Goal: Task Accomplishment & Management: Use online tool/utility

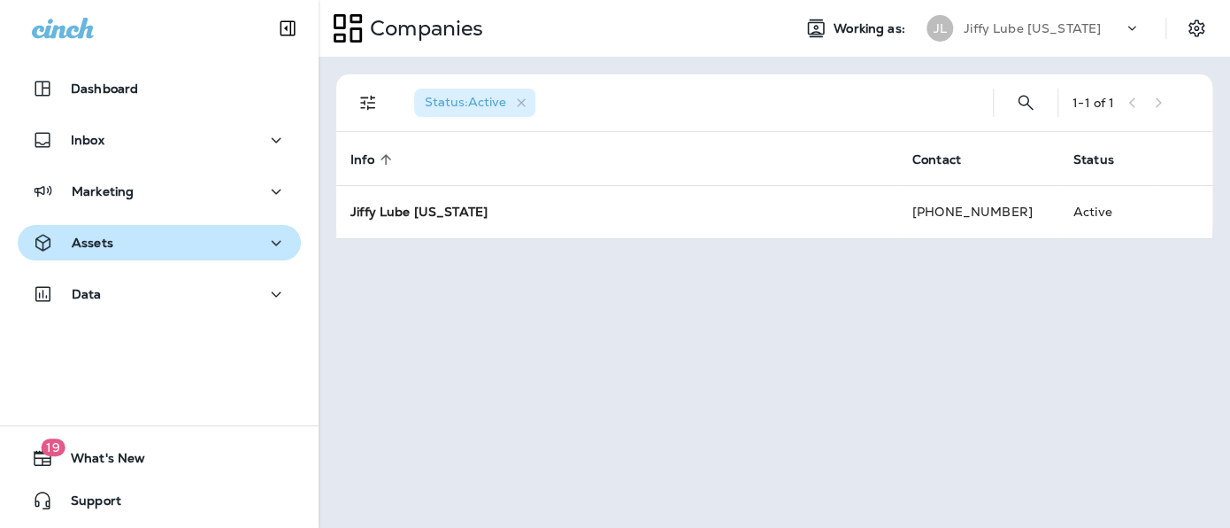
click at [87, 252] on div "Assets" at bounding box center [72, 243] width 81 height 22
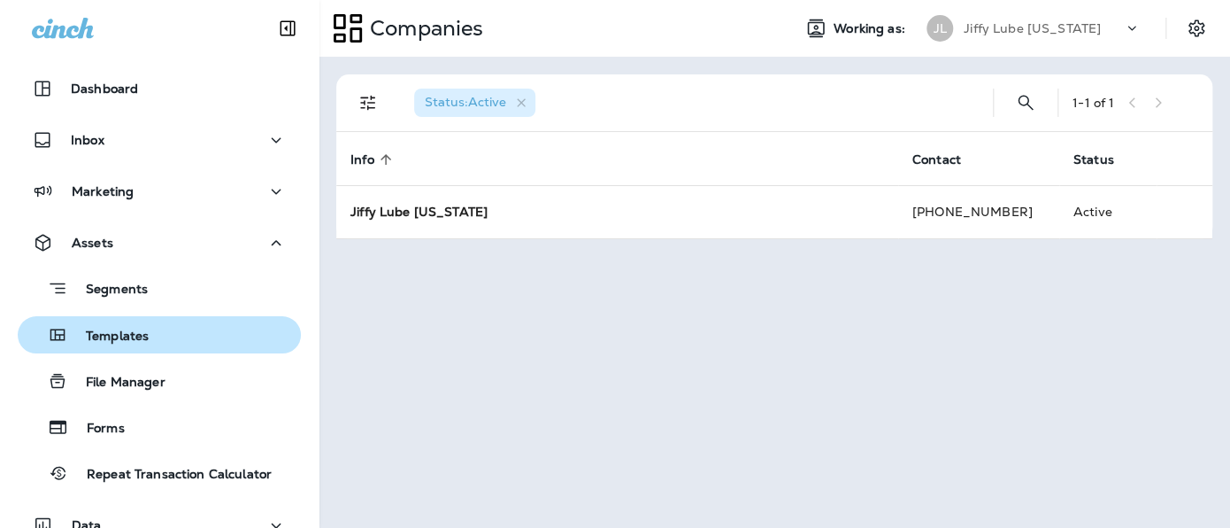
click at [89, 333] on p "Templates" at bounding box center [108, 336] width 81 height 17
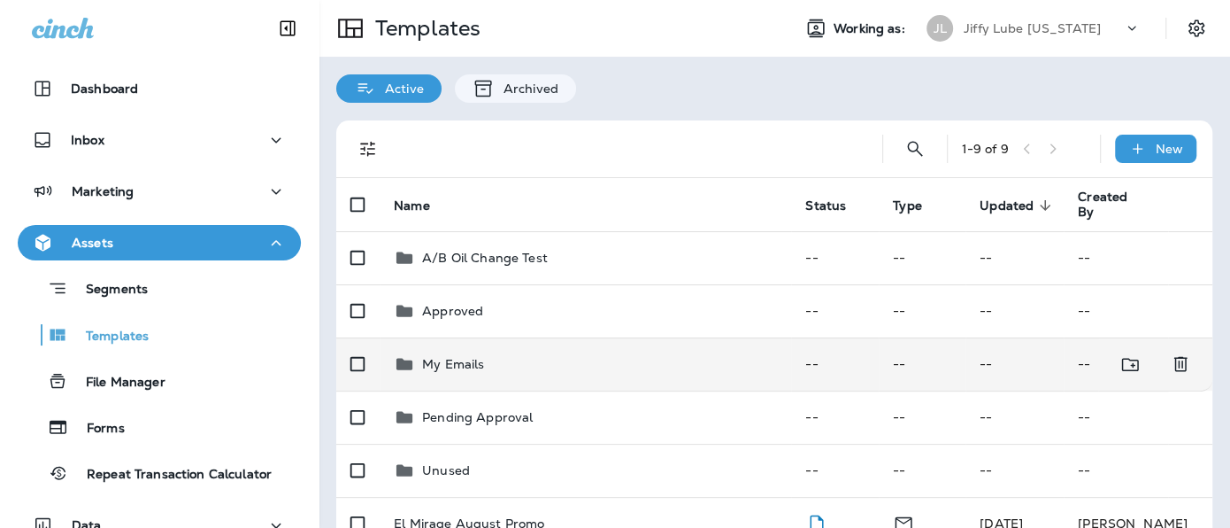
click at [441, 366] on p "My Emails" at bounding box center [453, 364] width 62 height 14
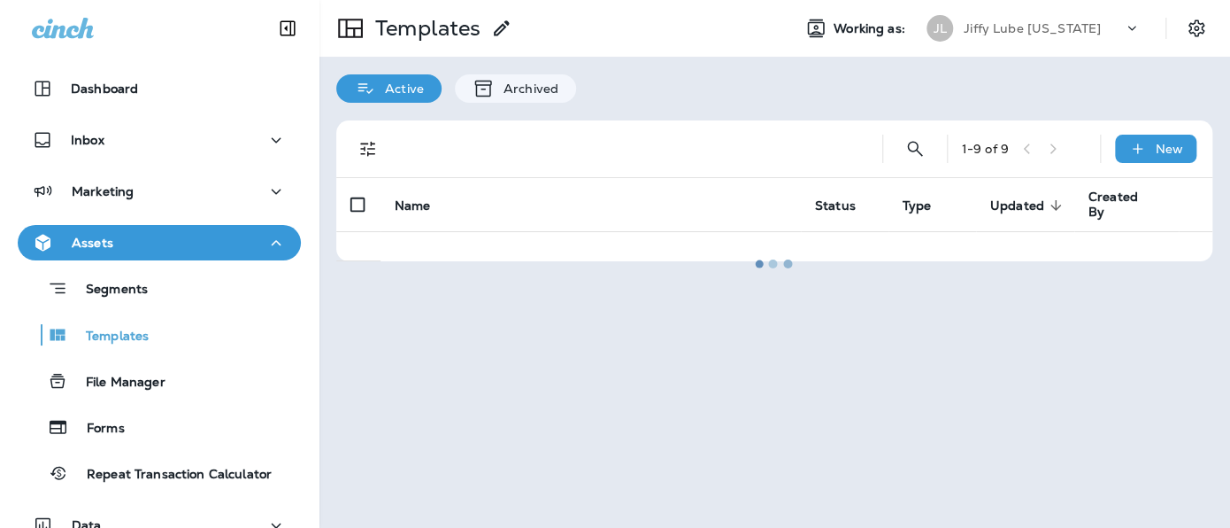
click at [441, 366] on div at bounding box center [774, 264] width 908 height 524
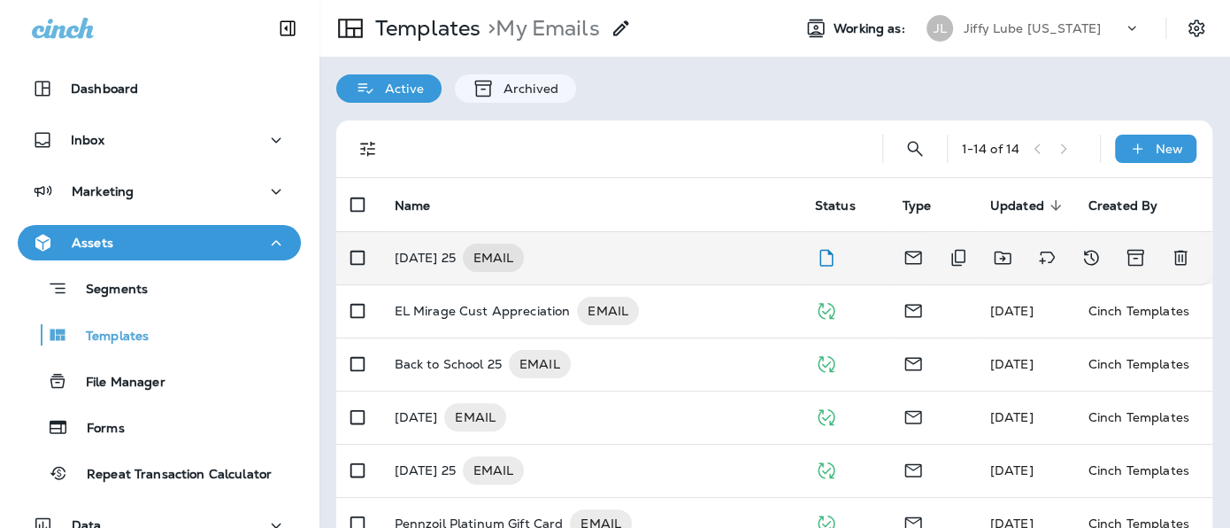
click at [449, 260] on p "[DATE] 25" at bounding box center [425, 257] width 61 height 28
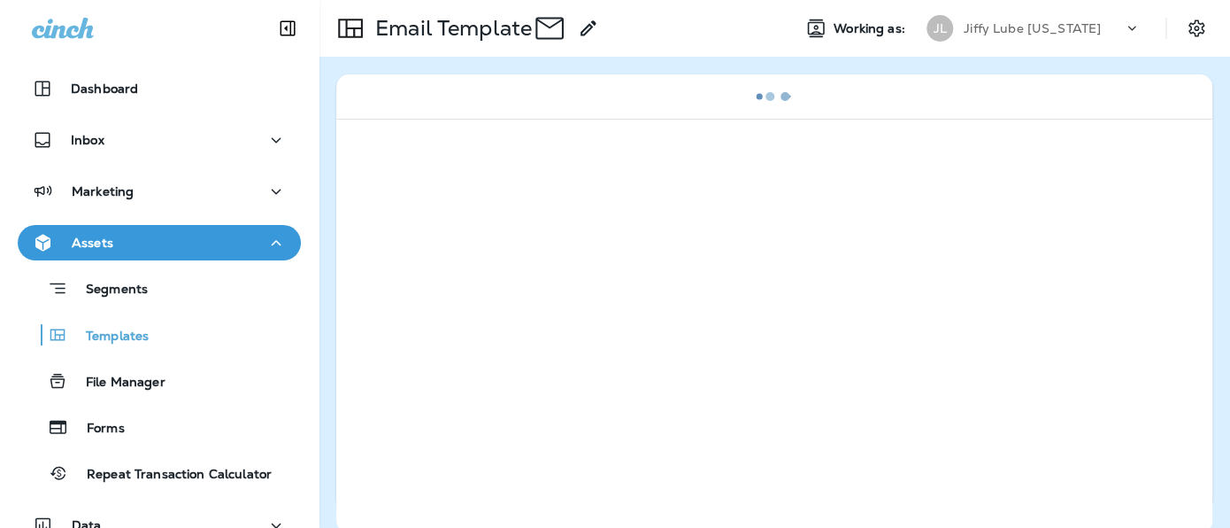
click at [448, 259] on div at bounding box center [774, 325] width 876 height 413
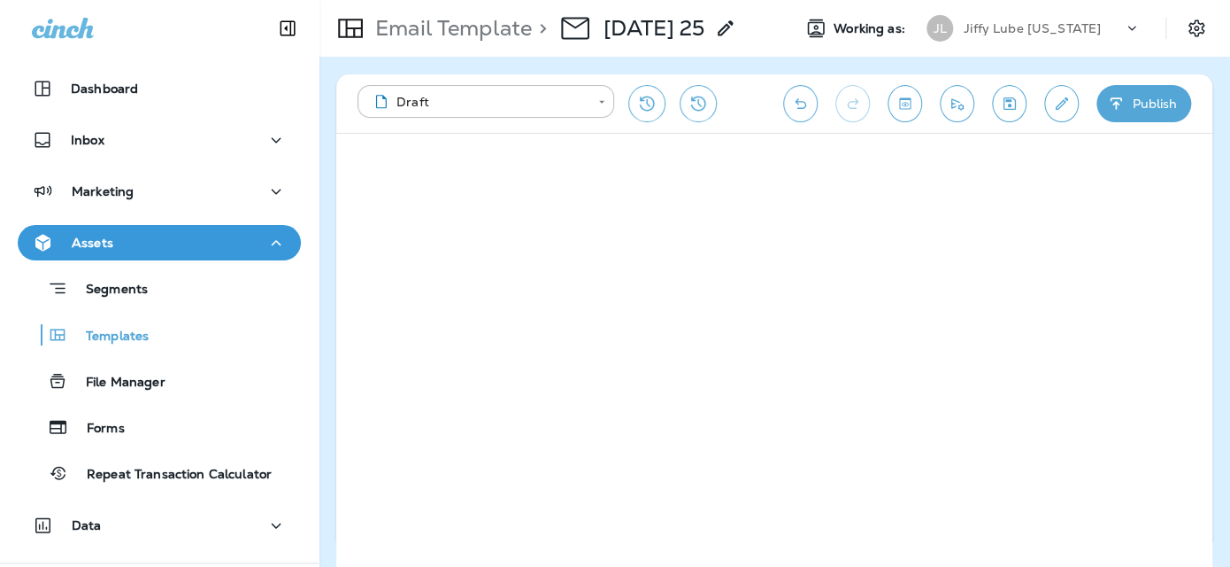
click at [1225, 136] on div "**********" at bounding box center [775, 312] width 912 height 510
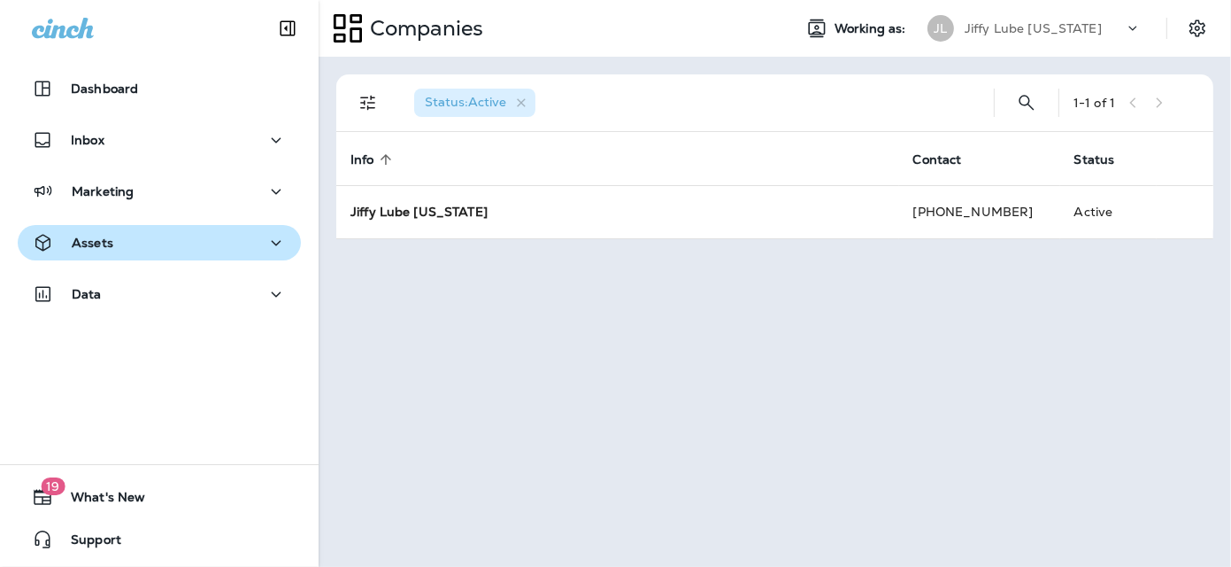
click at [118, 238] on div "Assets" at bounding box center [159, 243] width 255 height 22
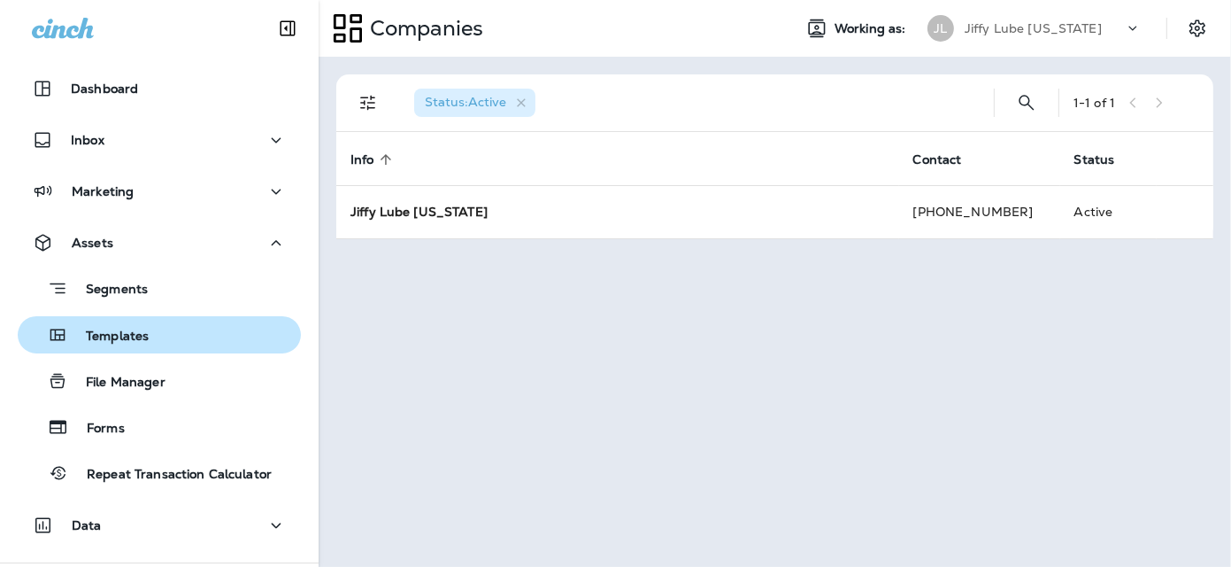
click at [119, 344] on p "Templates" at bounding box center [108, 336] width 81 height 17
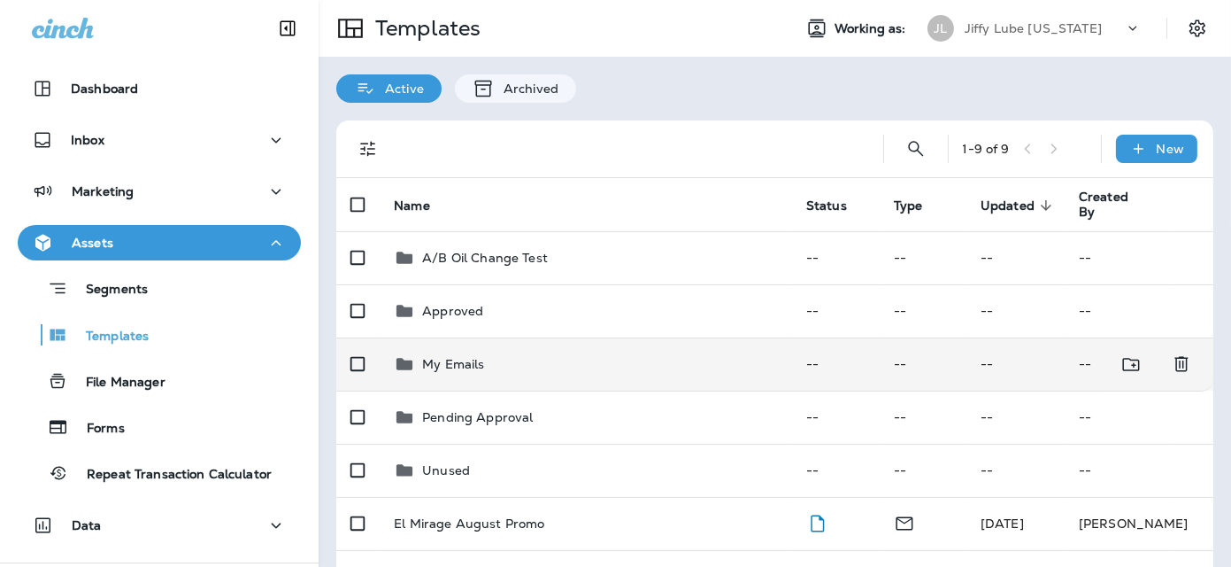
click at [452, 362] on p "My Emails" at bounding box center [453, 364] width 62 height 14
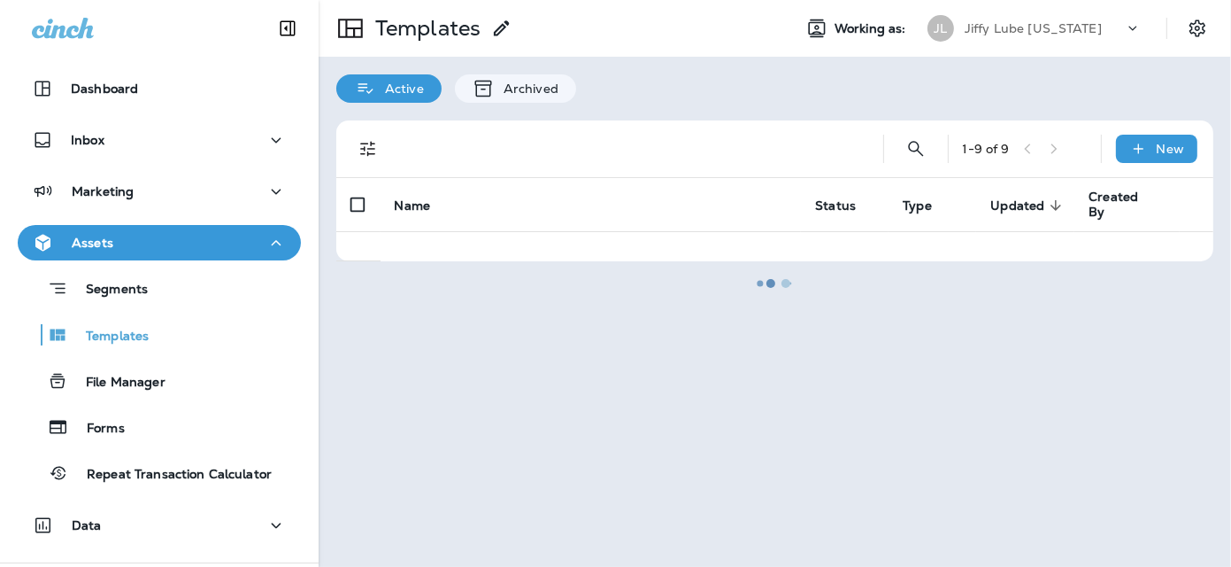
click at [452, 362] on div at bounding box center [774, 283] width 909 height 563
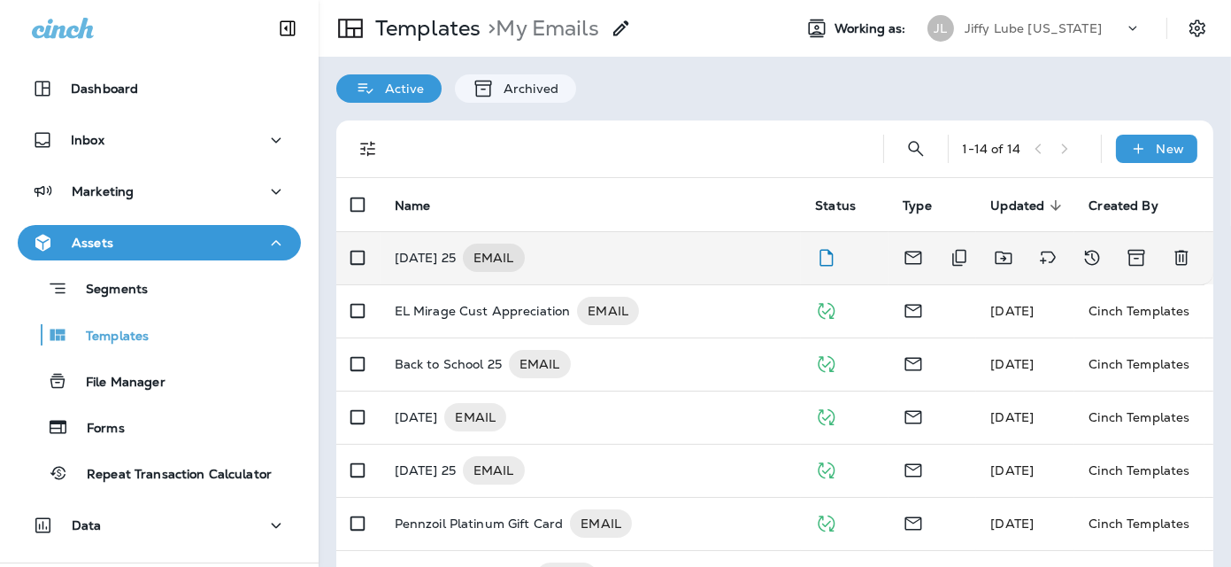
click at [425, 261] on p "[DATE] 25" at bounding box center [425, 257] width 61 height 28
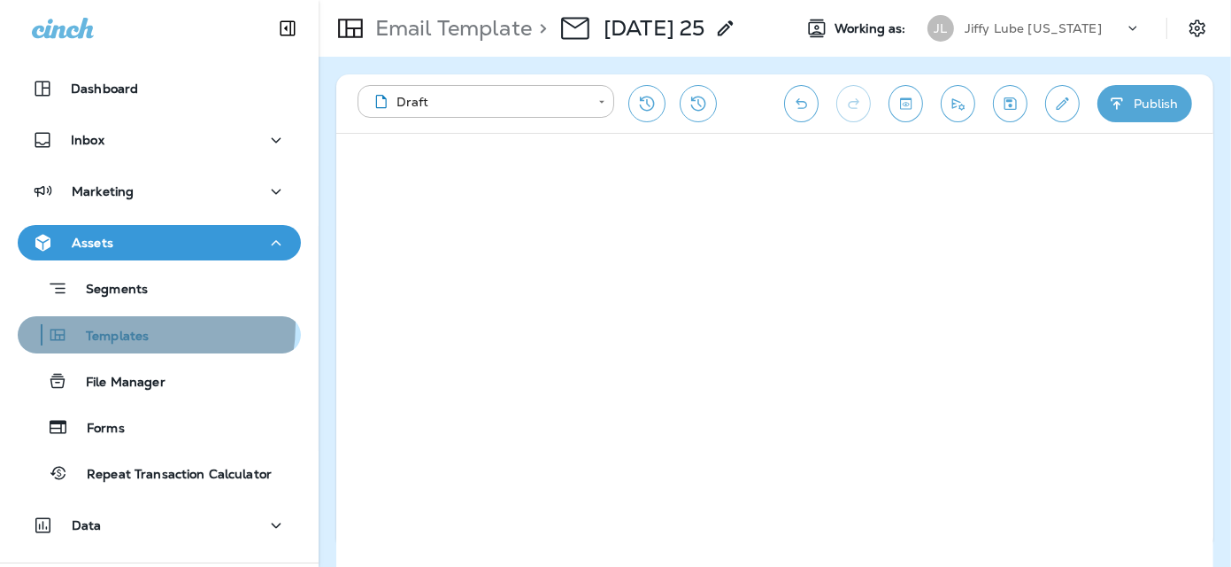
click at [112, 324] on div "Templates" at bounding box center [87, 334] width 124 height 27
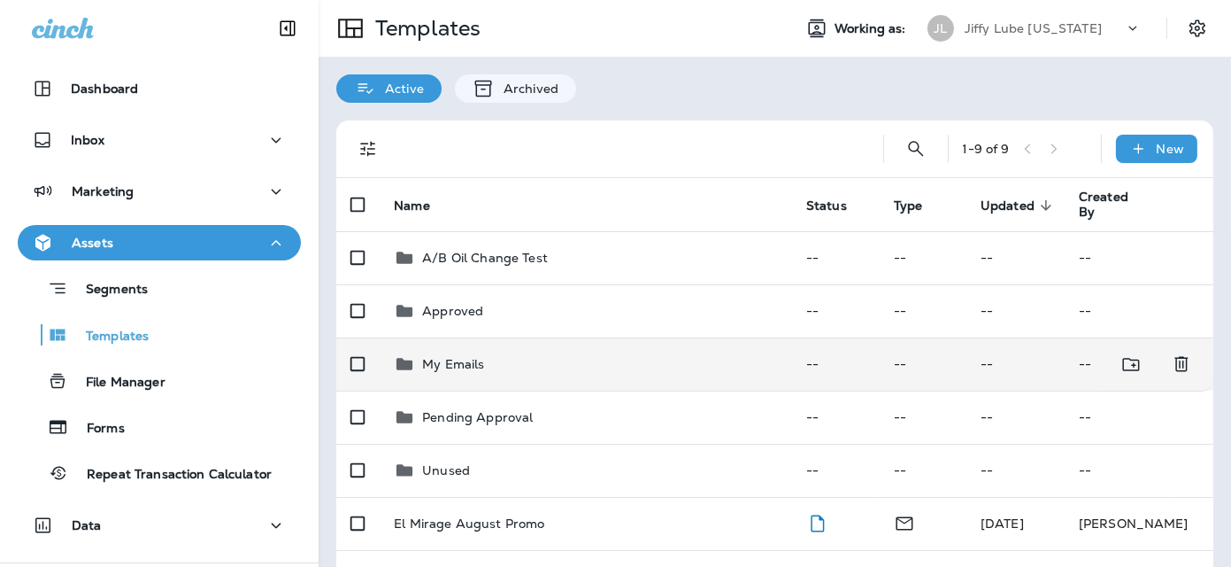
click at [445, 358] on p "My Emails" at bounding box center [453, 364] width 62 height 14
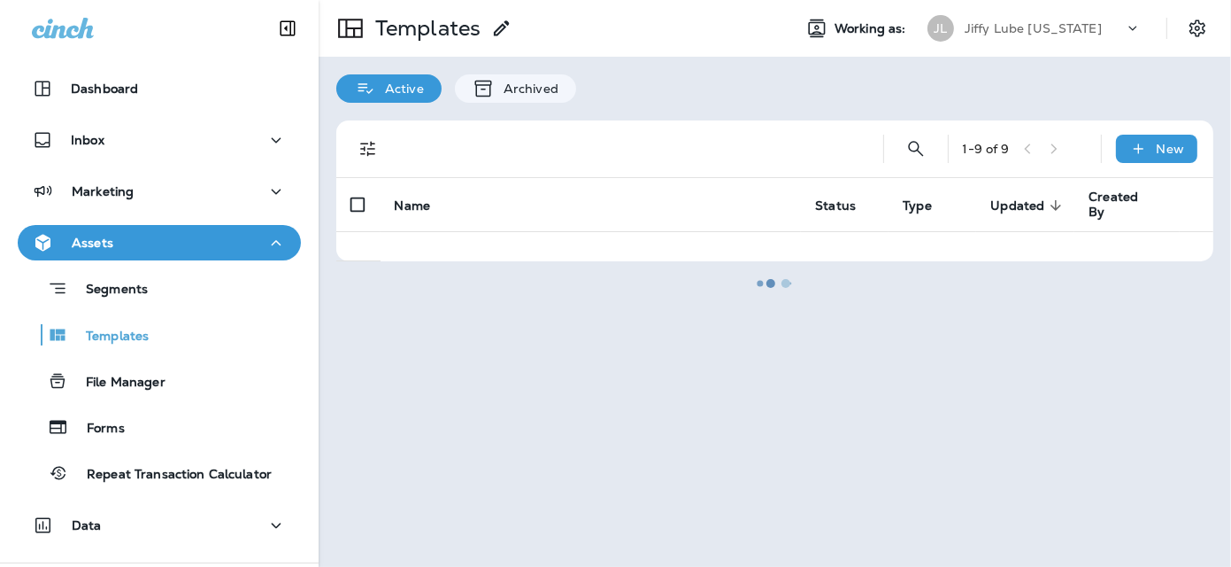
click at [445, 358] on div at bounding box center [774, 283] width 909 height 563
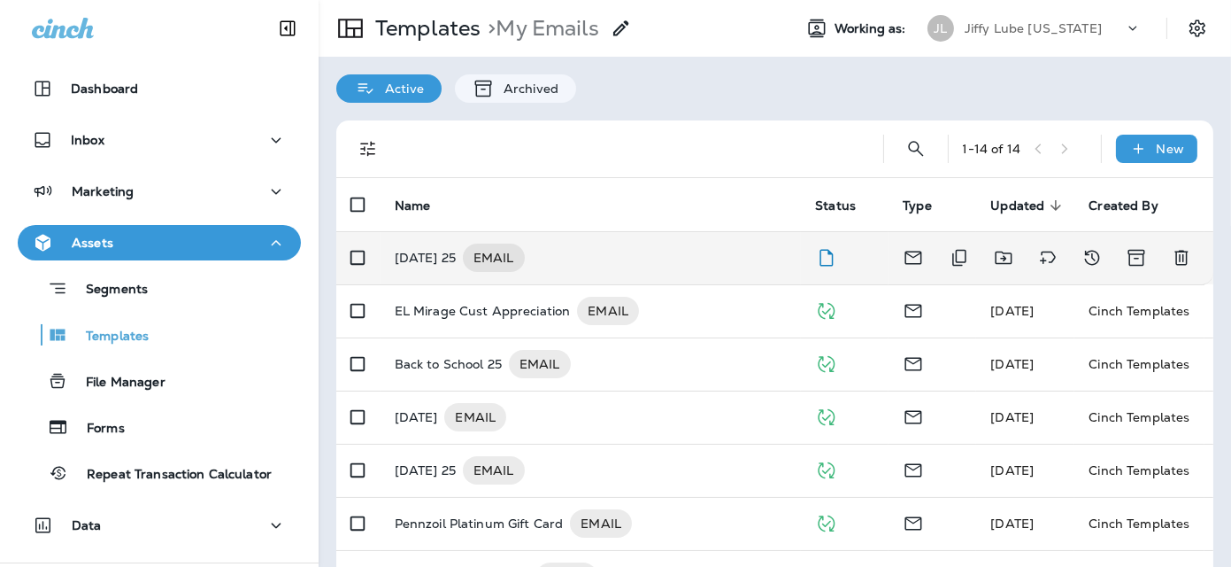
click at [428, 260] on p "[DATE] 25" at bounding box center [425, 257] width 61 height 28
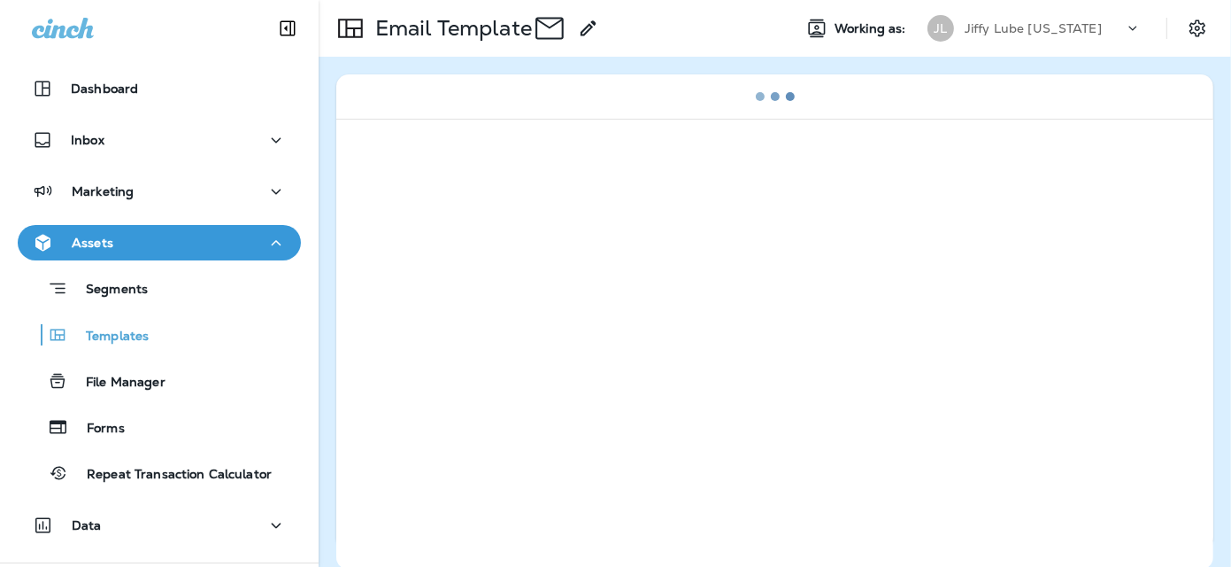
click at [424, 260] on div at bounding box center [774, 344] width 877 height 451
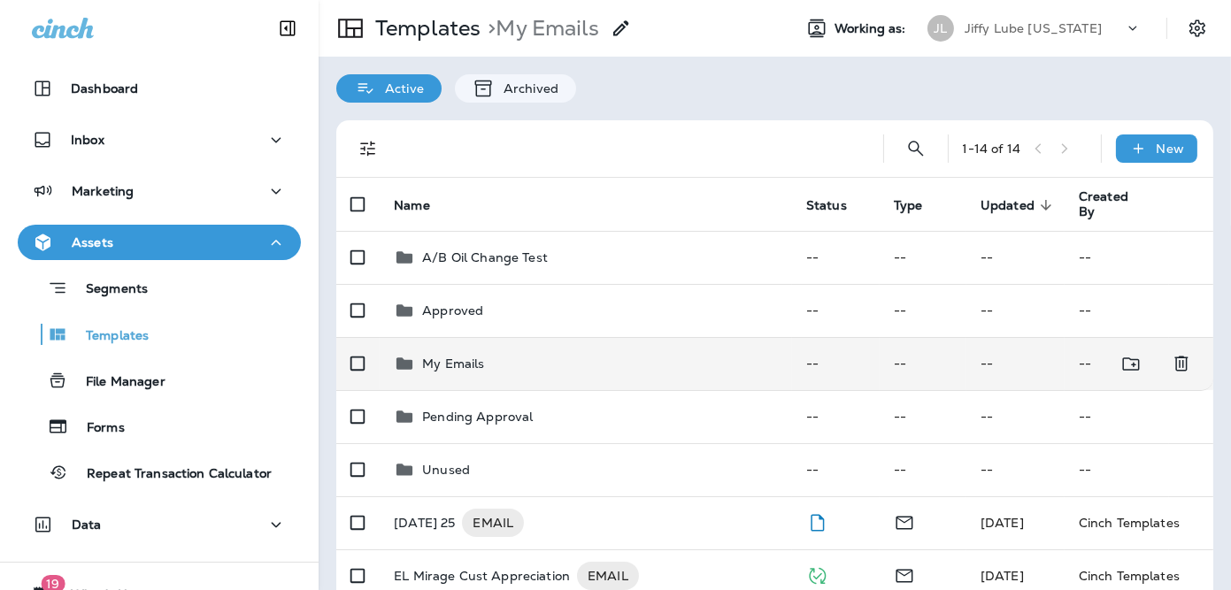
click at [436, 348] on td "My Emails" at bounding box center [586, 363] width 412 height 53
click at [437, 359] on p "My Emails" at bounding box center [453, 364] width 62 height 14
click at [460, 364] on p "My Emails" at bounding box center [453, 364] width 62 height 14
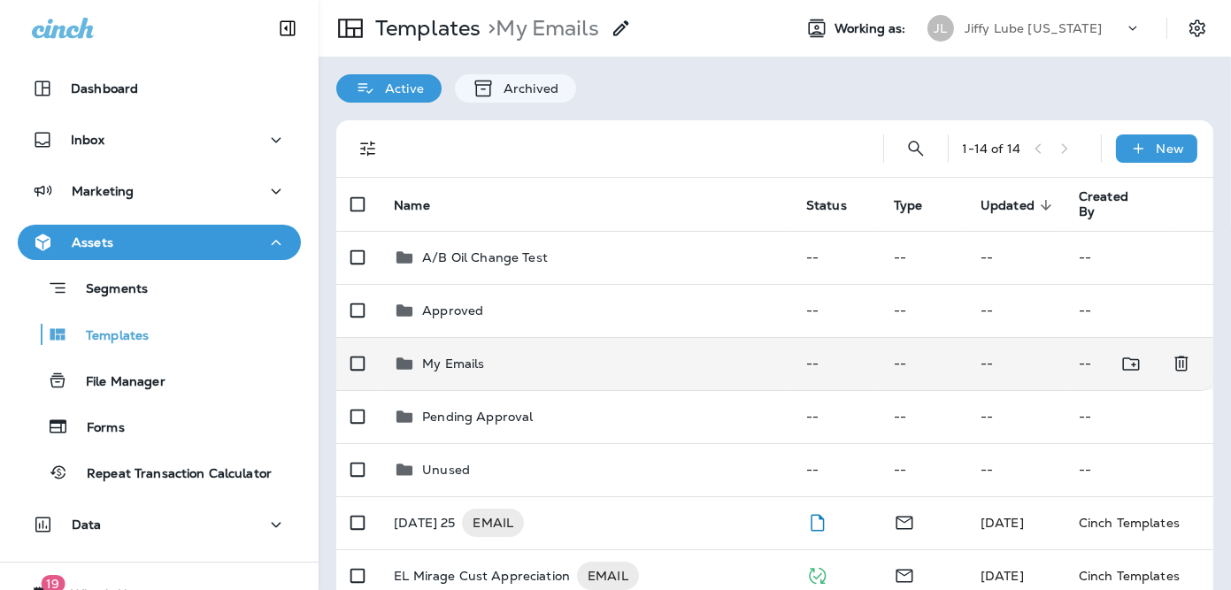
click at [460, 366] on p "My Emails" at bounding box center [453, 364] width 62 height 14
click at [443, 363] on p "My Emails" at bounding box center [453, 364] width 62 height 14
drag, startPoint x: 443, startPoint y: 363, endPoint x: 431, endPoint y: 364, distance: 11.5
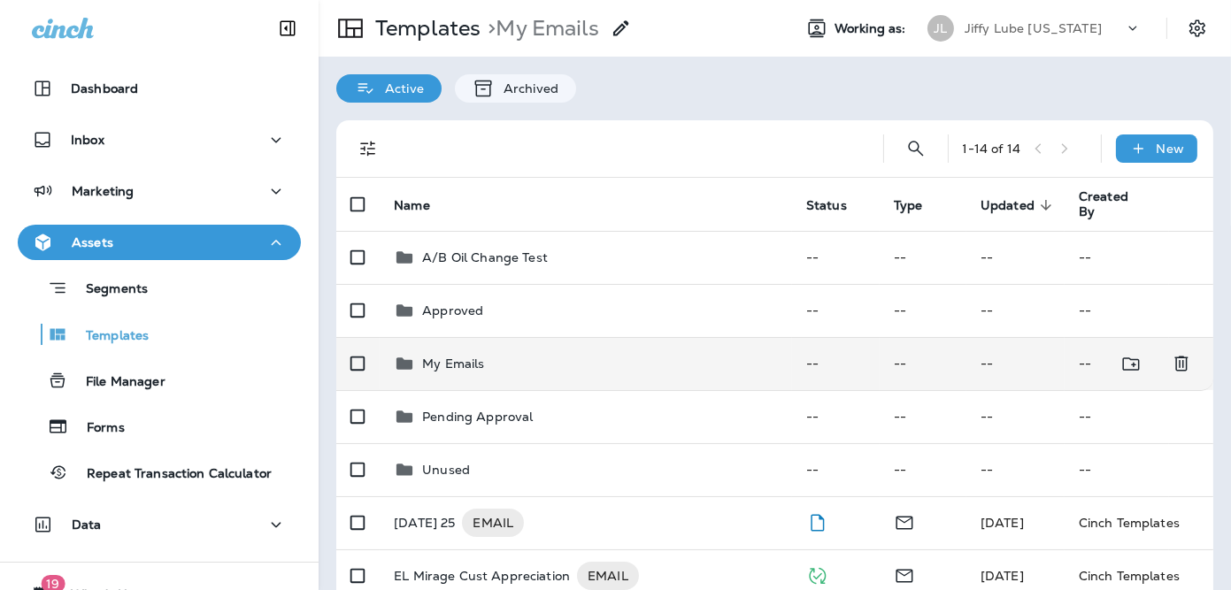
click at [431, 364] on p "My Emails" at bounding box center [453, 364] width 62 height 14
click at [402, 366] on icon at bounding box center [405, 364] width 16 height 12
click at [414, 366] on icon at bounding box center [404, 363] width 21 height 21
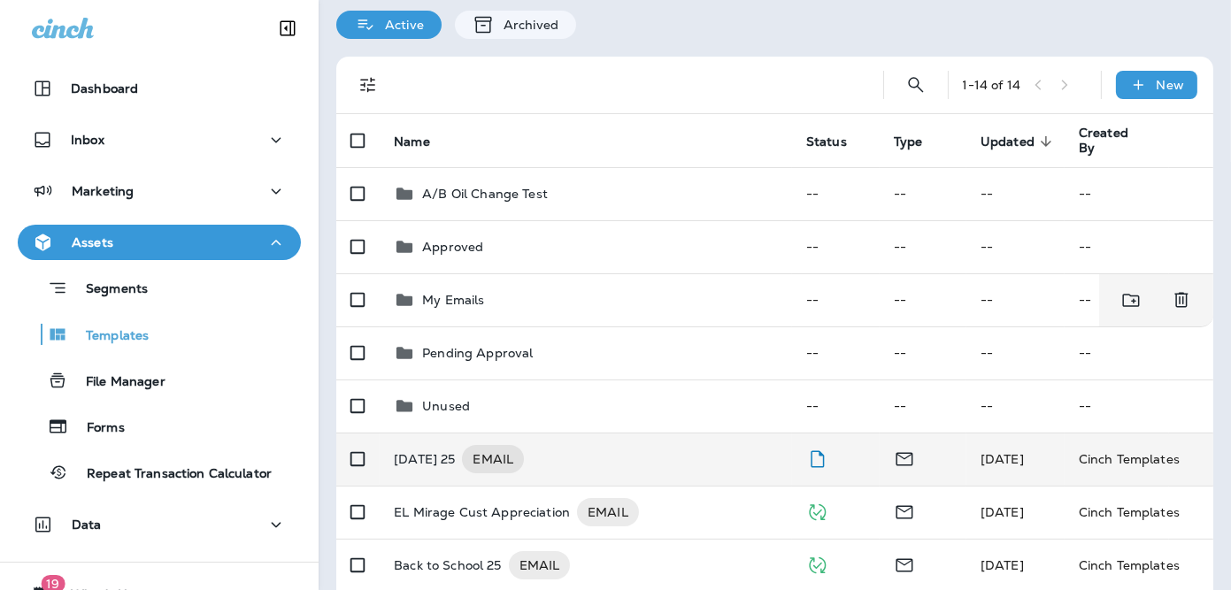
scroll to position [177, 0]
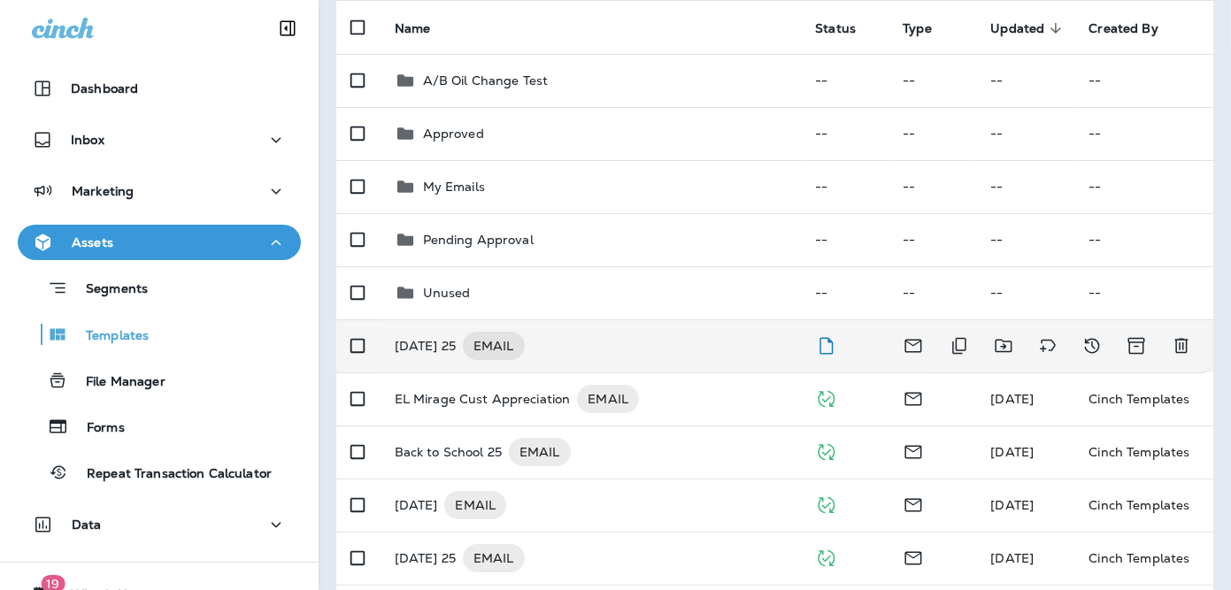
click at [443, 346] on p "[DATE] 25" at bounding box center [425, 346] width 61 height 28
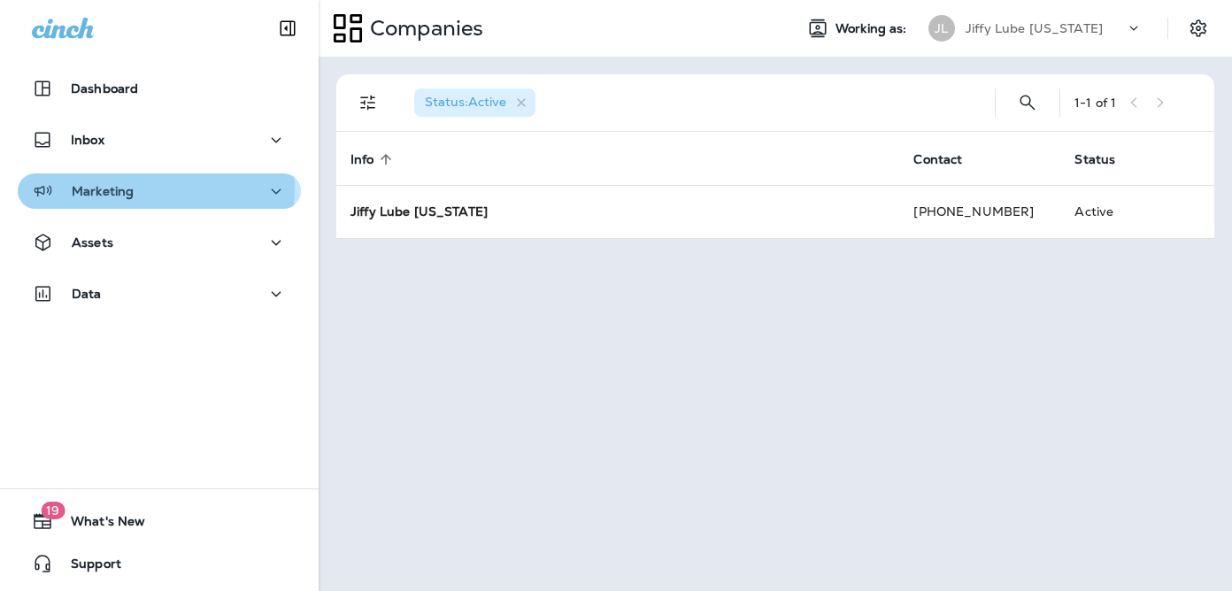
click at [103, 186] on p "Marketing" at bounding box center [103, 191] width 62 height 14
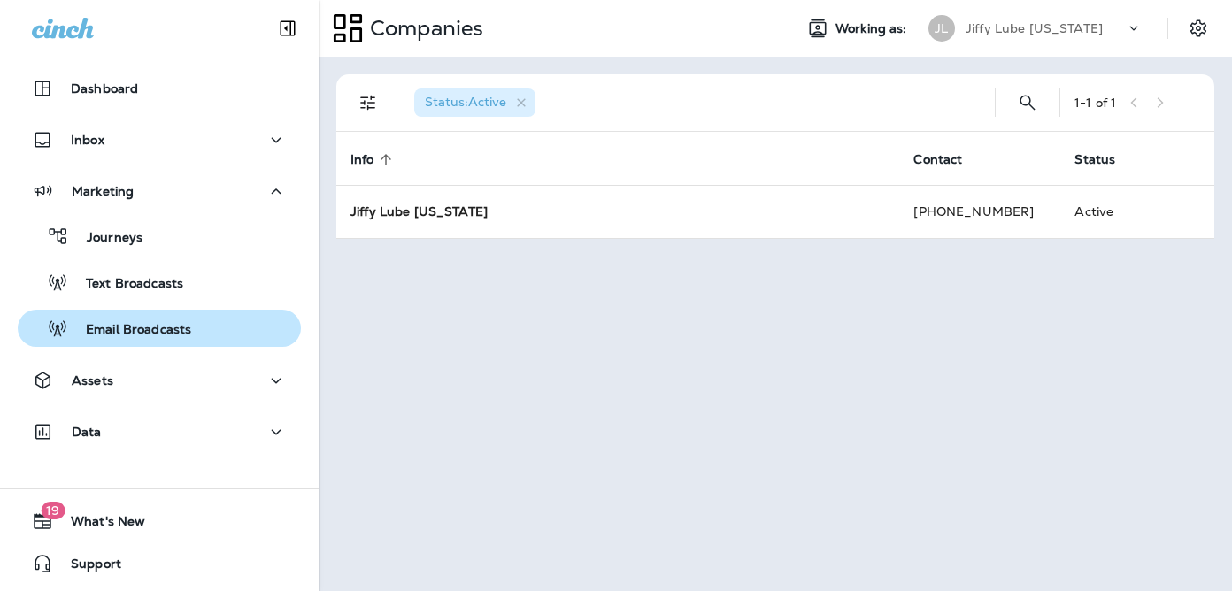
click at [152, 335] on p "Email Broadcasts" at bounding box center [129, 330] width 123 height 17
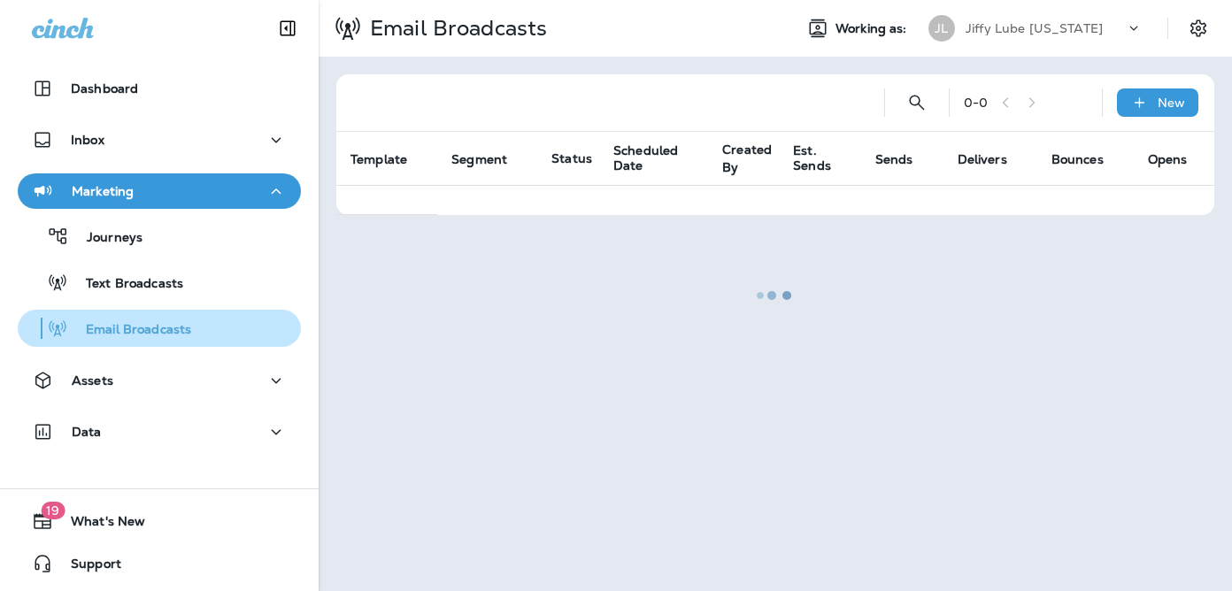
click at [152, 335] on p "Email Broadcasts" at bounding box center [129, 330] width 123 height 17
